Goal: Use online tool/utility: Utilize a website feature to perform a specific function

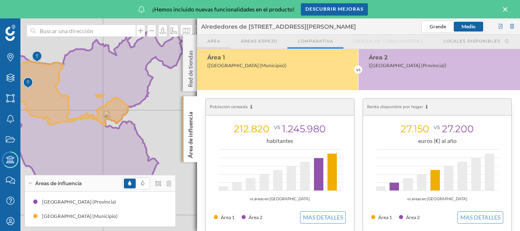
click at [221, 43] on div "Area" at bounding box center [214, 42] width 34 height 14
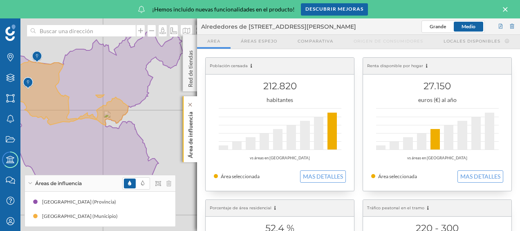
click at [186, 130] on p "Área de influencia" at bounding box center [190, 132] width 8 height 49
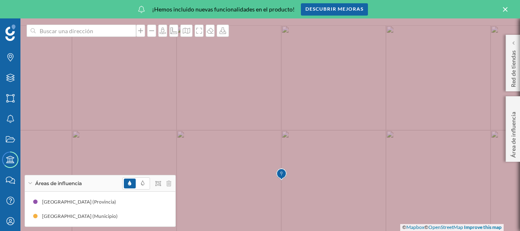
drag, startPoint x: 237, startPoint y: 161, endPoint x: 270, endPoint y: 176, distance: 35.9
click at [270, 176] on icon at bounding box center [292, 148] width 625 height 278
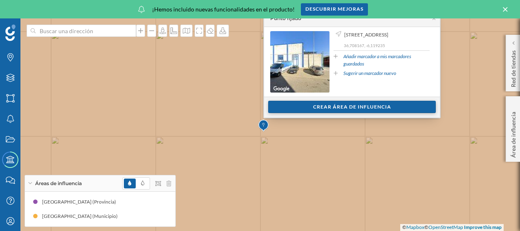
click at [339, 106] on div "Crear área de influencia" at bounding box center [352, 107] width 168 height 12
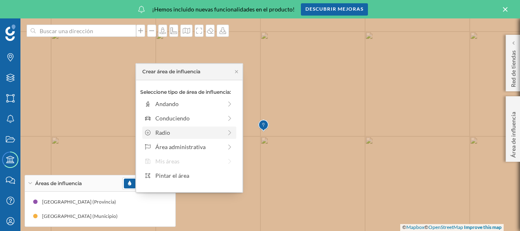
click at [194, 132] on div "Radio" at bounding box center [188, 132] width 67 height 9
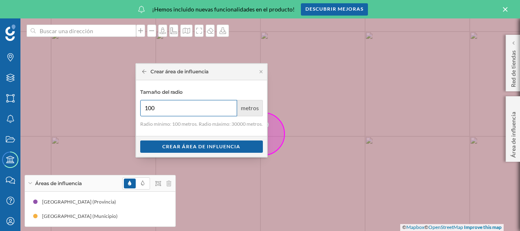
drag, startPoint x: 177, startPoint y: 110, endPoint x: 150, endPoint y: 102, distance: 28.6
click at [150, 102] on input "100" at bounding box center [188, 108] width 97 height 16
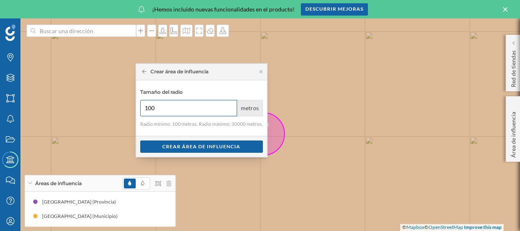
click at [164, 107] on input "100" at bounding box center [188, 108] width 97 height 16
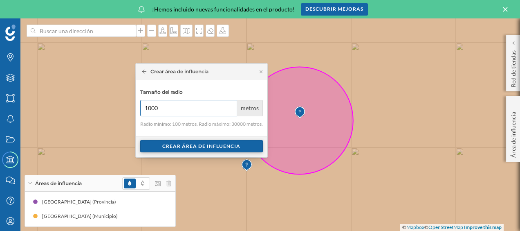
type input "1000"
click at [226, 147] on div "Crear área de influencia" at bounding box center [201, 146] width 123 height 12
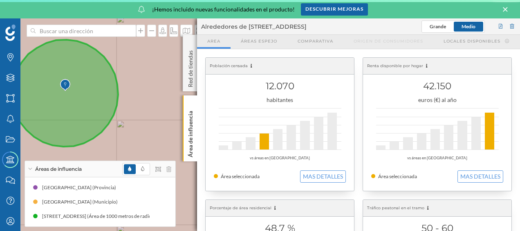
click at [506, 8] on icon at bounding box center [505, 9] width 4 height 4
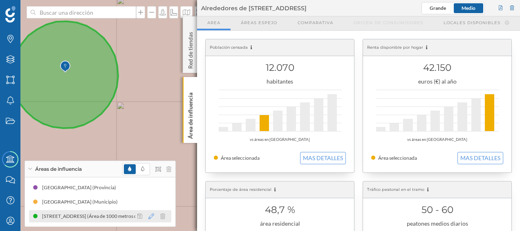
click at [151, 215] on icon at bounding box center [151, 216] width 6 height 6
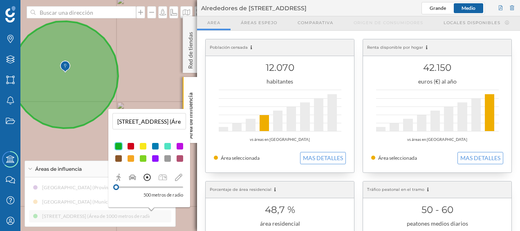
click at [116, 186] on div at bounding box center [116, 187] width 6 height 6
click at [117, 188] on div at bounding box center [117, 187] width 6 height 6
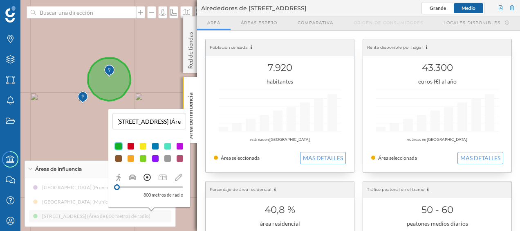
click at [146, 195] on p "800 metros de radio" at bounding box center [163, 194] width 40 height 8
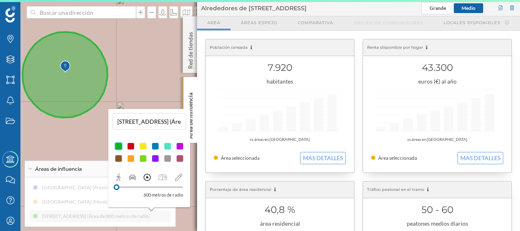
click at [117, 186] on div at bounding box center [117, 187] width 6 height 6
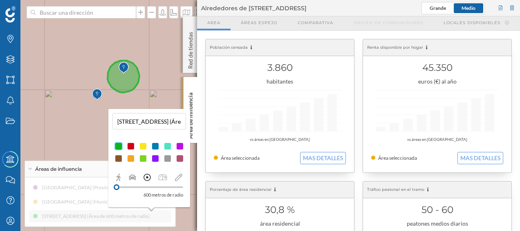
click at [90, 210] on div "[GEOGRAPHIC_DATA] (Provincia) [GEOGRAPHIC_DATA] (Municipio) [STREET_ADDRESS] (Á…" at bounding box center [100, 201] width 142 height 41
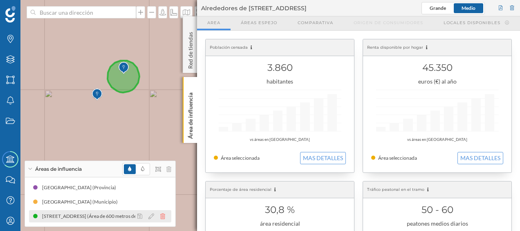
click at [164, 216] on icon at bounding box center [162, 216] width 5 height 6
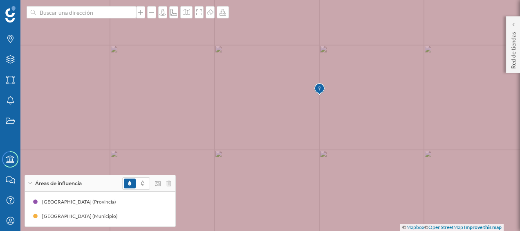
click at [141, 101] on icon at bounding box center [259, 115] width 625 height 278
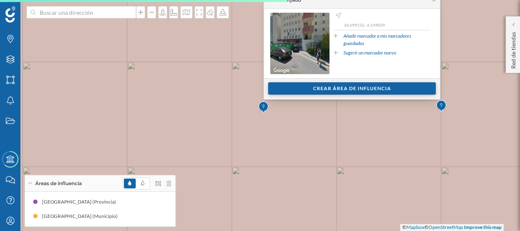
click at [323, 86] on div "Crear área de influencia" at bounding box center [352, 88] width 168 height 12
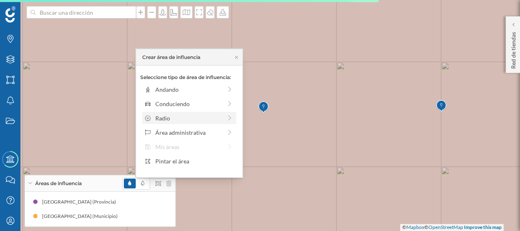
click at [188, 119] on div "Radio" at bounding box center [188, 118] width 67 height 9
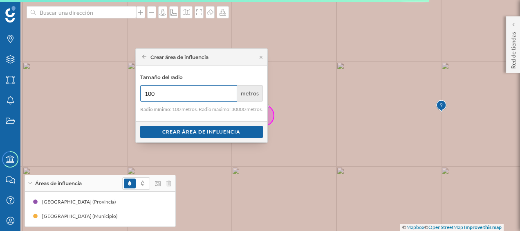
drag, startPoint x: 189, startPoint y: 93, endPoint x: 159, endPoint y: 93, distance: 29.8
click at [159, 93] on input "100" at bounding box center [188, 93] width 97 height 16
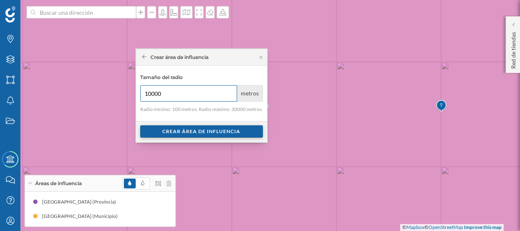
type input "10000"
click at [196, 137] on div "Crear área de influencia" at bounding box center [201, 131] width 123 height 12
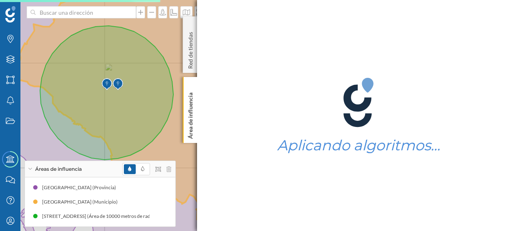
drag, startPoint x: 151, startPoint y: 115, endPoint x: 82, endPoint y: 95, distance: 71.7
click at [82, 95] on icon at bounding box center [106, 93] width 133 height 134
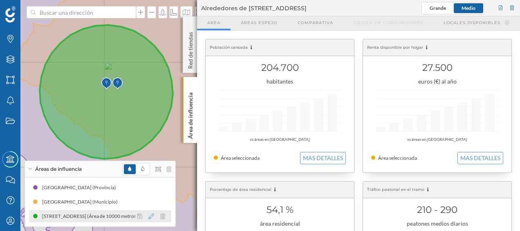
click at [151, 215] on icon at bounding box center [151, 216] width 6 height 6
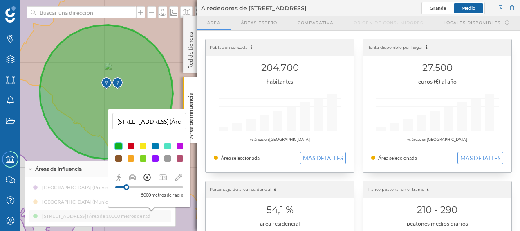
drag, startPoint x: 136, startPoint y: 186, endPoint x: 126, endPoint y: 184, distance: 9.9
click at [126, 184] on div at bounding box center [126, 187] width 6 height 6
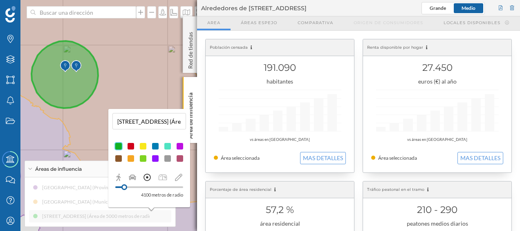
click at [124, 186] on div at bounding box center [124, 187] width 6 height 6
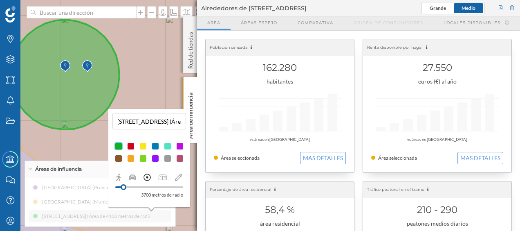
click at [123, 185] on div at bounding box center [124, 187] width 6 height 6
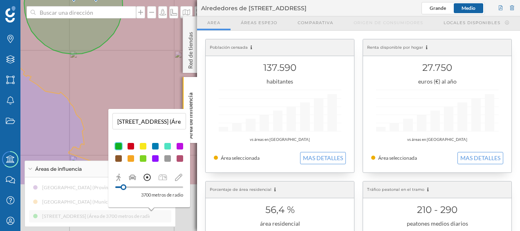
drag, startPoint x: 94, startPoint y: 127, endPoint x: 103, endPoint y: 57, distance: 70.4
click at [103, 57] on icon at bounding box center [266, 45] width 621 height 278
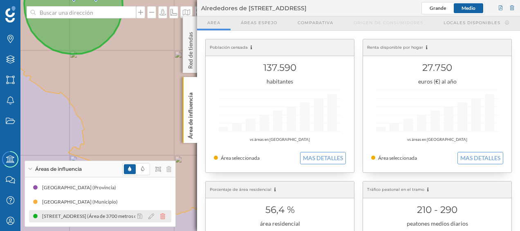
click at [161, 215] on icon at bounding box center [162, 216] width 5 height 6
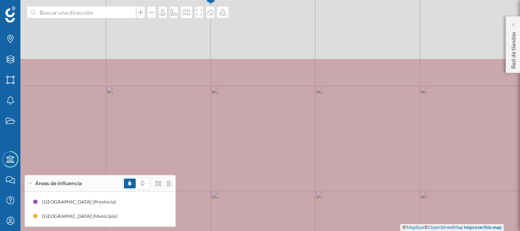
drag, startPoint x: 116, startPoint y: 69, endPoint x: 132, endPoint y: 125, distance: 58.0
click at [132, 125] on icon at bounding box center [284, 197] width 625 height 278
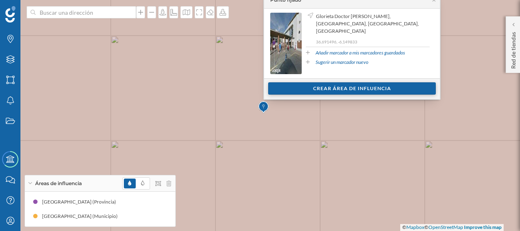
click at [298, 88] on div "Crear área de influencia" at bounding box center [352, 88] width 168 height 12
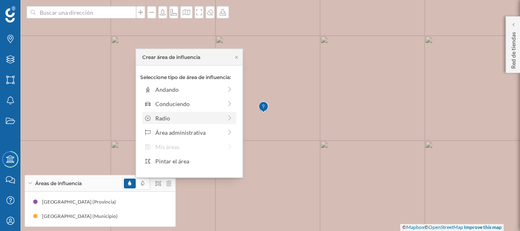
click at [202, 120] on div "Radio" at bounding box center [188, 118] width 67 height 9
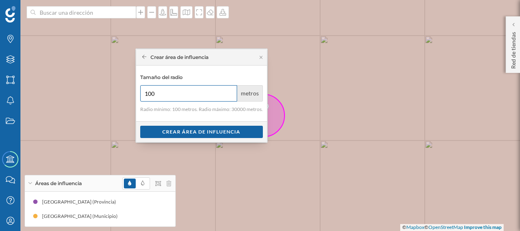
click at [163, 90] on input "100" at bounding box center [188, 93] width 97 height 16
type input "1"
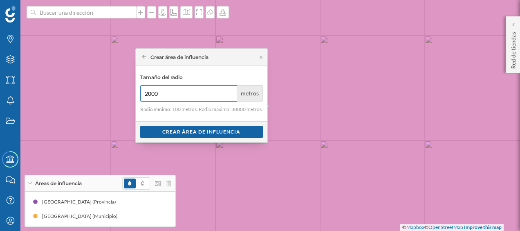
type input "2000"
click at [195, 129] on div "Crear área de influencia" at bounding box center [201, 131] width 123 height 12
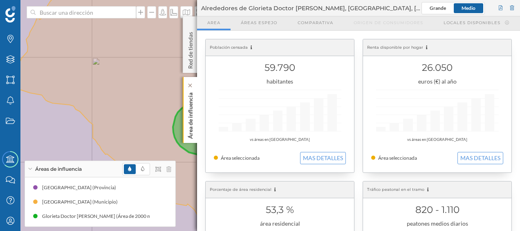
click at [189, 118] on p "Área de influencia" at bounding box center [190, 113] width 8 height 49
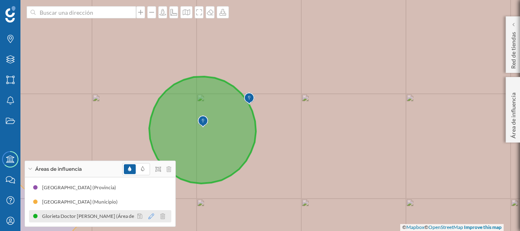
click at [152, 217] on icon at bounding box center [151, 216] width 6 height 6
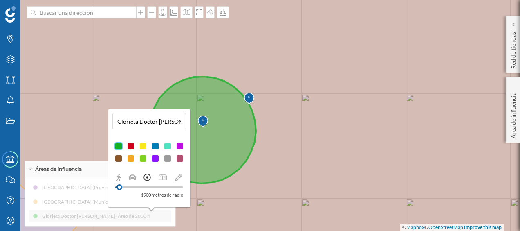
click at [119, 186] on div at bounding box center [120, 187] width 6 height 6
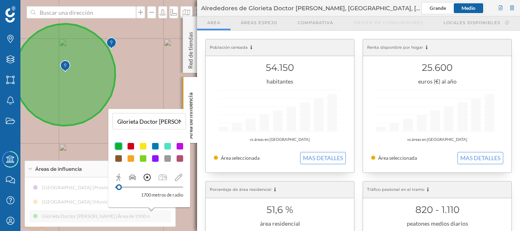
click at [119, 186] on div at bounding box center [119, 187] width 6 height 6
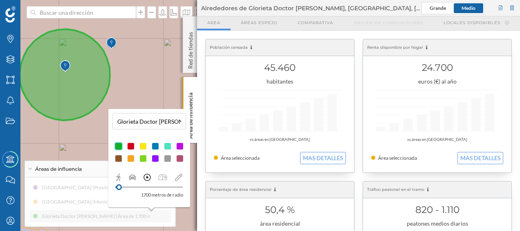
click at [160, 220] on div "[GEOGRAPHIC_DATA] (Provincia) [GEOGRAPHIC_DATA] (Municipio) Glorieta Doctor [PE…" at bounding box center [100, 201] width 142 height 41
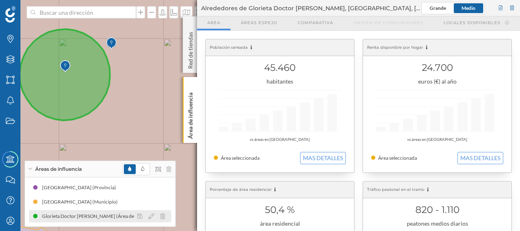
click at [165, 217] on div at bounding box center [153, 216] width 36 height 10
click at [162, 216] on icon at bounding box center [162, 216] width 5 height 6
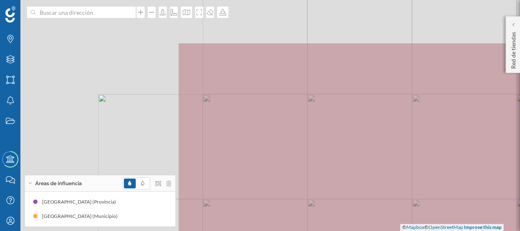
drag, startPoint x: 166, startPoint y: 97, endPoint x: 399, endPoint y: 159, distance: 240.7
click at [399, 159] on icon at bounding box center [490, 182] width 625 height 278
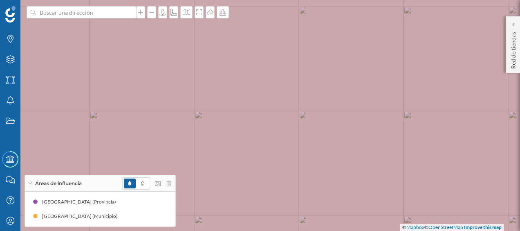
drag, startPoint x: 321, startPoint y: 83, endPoint x: 275, endPoint y: 77, distance: 46.1
click at [274, 74] on icon at bounding box center [216, 113] width 625 height 278
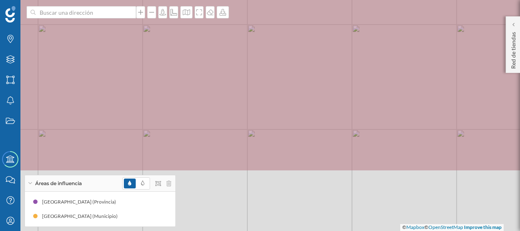
drag, startPoint x: 314, startPoint y: 148, endPoint x: 263, endPoint y: 64, distance: 98.2
click at [263, 64] on icon at bounding box center [208, 31] width 625 height 278
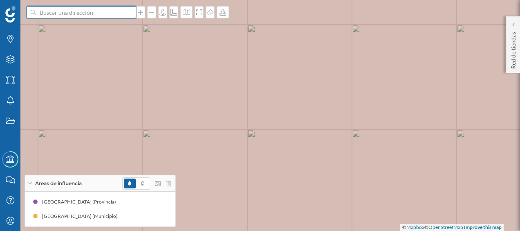
click at [78, 15] on input at bounding box center [82, 12] width 92 height 12
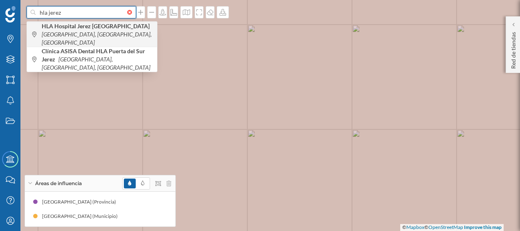
type input "hla jerez"
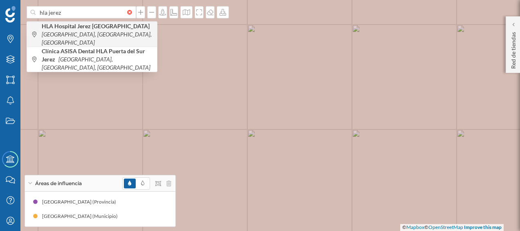
click at [81, 35] on icon "[GEOGRAPHIC_DATA], [GEOGRAPHIC_DATA], [GEOGRAPHIC_DATA]" at bounding box center [97, 38] width 110 height 15
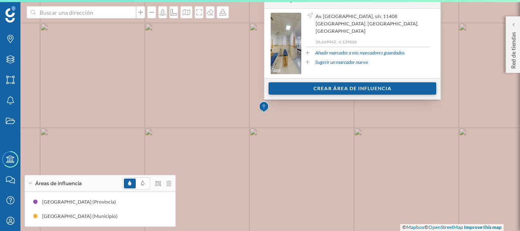
click at [313, 85] on div "Crear área de influencia" at bounding box center [353, 88] width 168 height 12
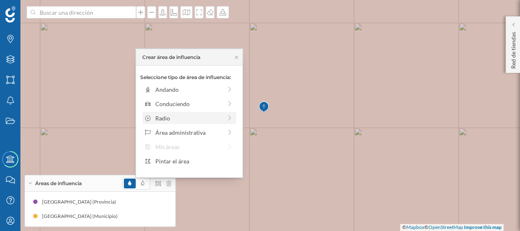
click at [164, 115] on div "Radio" at bounding box center [188, 118] width 67 height 9
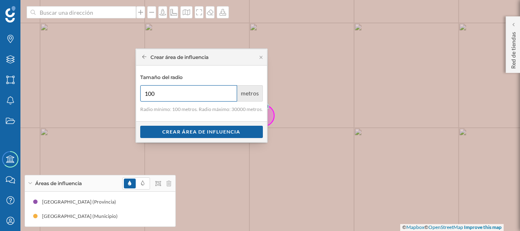
click at [154, 96] on input "100" at bounding box center [188, 93] width 97 height 16
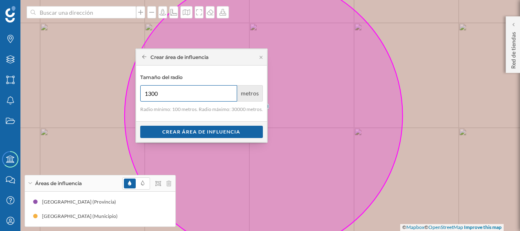
type input "1300"
click at [188, 132] on div "Crear área de influencia" at bounding box center [201, 131] width 123 height 12
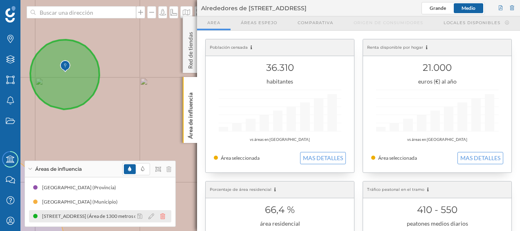
click at [164, 216] on icon at bounding box center [162, 216] width 5 height 6
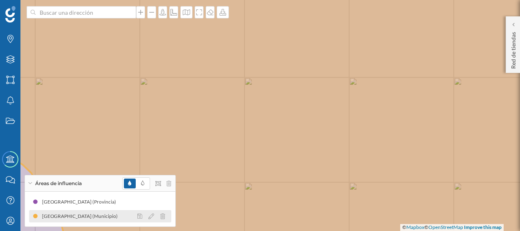
click at [94, 215] on div "[GEOGRAPHIC_DATA] (Municipio)" at bounding box center [82, 216] width 80 height 8
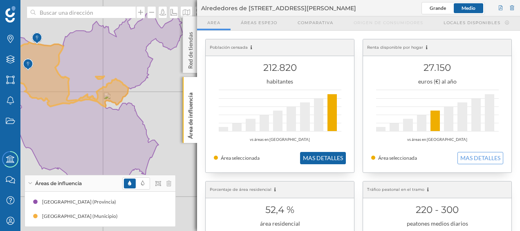
click at [326, 162] on button "MAS DETALLES" at bounding box center [323, 158] width 46 height 12
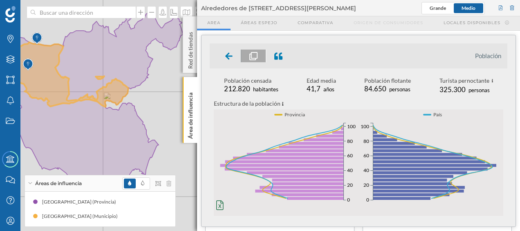
click at [392, 87] on span "personas" at bounding box center [399, 89] width 21 height 7
